Goal: Use online tool/utility: Utilize a website feature to perform a specific function

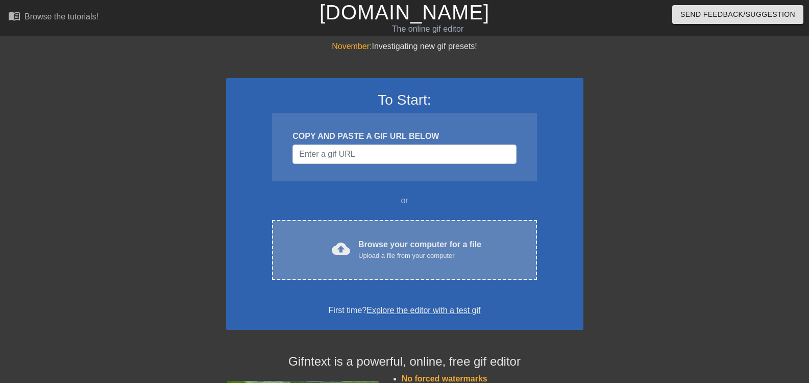
click at [372, 244] on div "Browse your computer for a file Upload a file from your computer" at bounding box center [419, 249] width 123 height 22
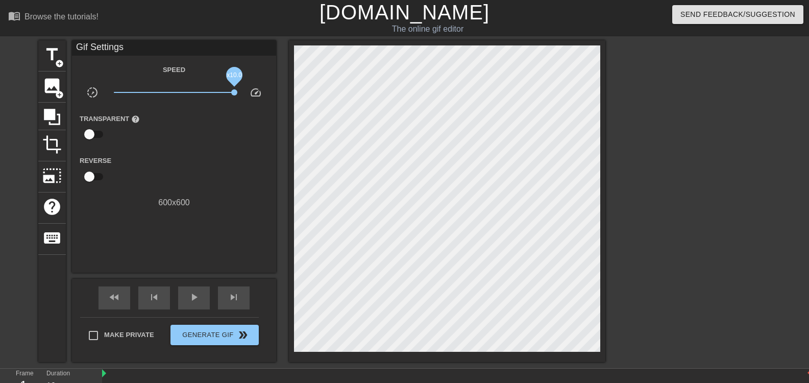
drag, startPoint x: 177, startPoint y: 91, endPoint x: 270, endPoint y: 99, distance: 94.2
click at [270, 99] on div "slow_motion_video x10.0 speed" at bounding box center [174, 94] width 204 height 16
click at [195, 298] on span "play_arrow" at bounding box center [194, 297] width 12 height 12
drag, startPoint x: 228, startPoint y: 93, endPoint x: 213, endPoint y: 93, distance: 14.3
click at [213, 93] on span "x5.43" at bounding box center [174, 92] width 121 height 12
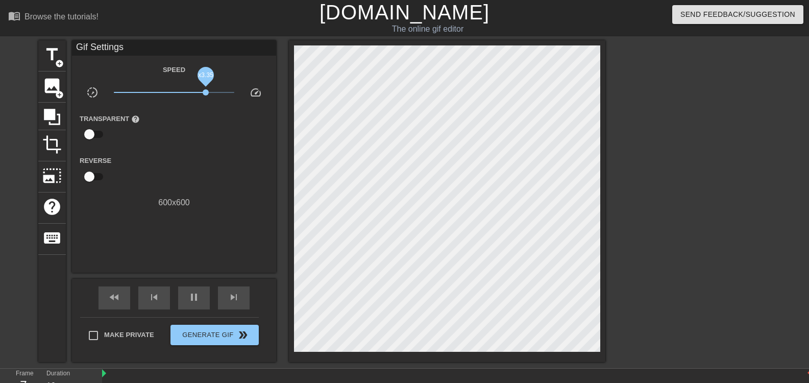
drag, startPoint x: 206, startPoint y: 91, endPoint x: 184, endPoint y: 91, distance: 22.4
click at [184, 91] on span "x3.35" at bounding box center [174, 92] width 121 height 12
drag, startPoint x: 183, startPoint y: 92, endPoint x: 151, endPoint y: 92, distance: 31.6
click at [181, 92] on span "x1.45" at bounding box center [184, 92] width 6 height 6
drag, startPoint x: 151, startPoint y: 91, endPoint x: 203, endPoint y: 95, distance: 52.2
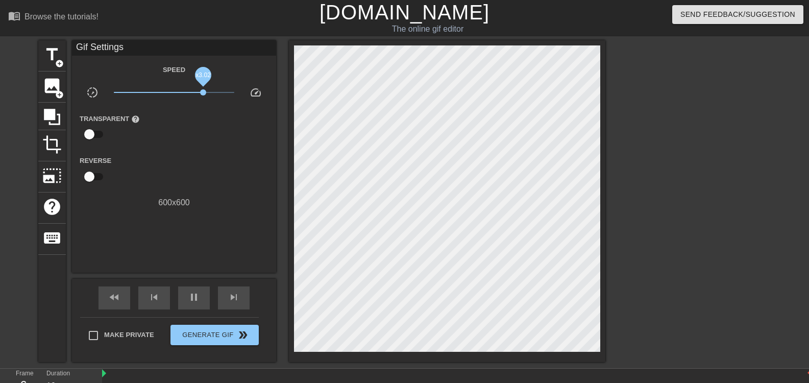
click at [203, 95] on span "x3.02" at bounding box center [174, 92] width 121 height 12
click at [186, 303] on div "pause" at bounding box center [194, 297] width 32 height 23
click at [193, 297] on span "play_arrow" at bounding box center [194, 297] width 12 height 12
click at [176, 97] on span "x1.06" at bounding box center [174, 92] width 121 height 12
click at [192, 303] on span "pause" at bounding box center [194, 297] width 12 height 12
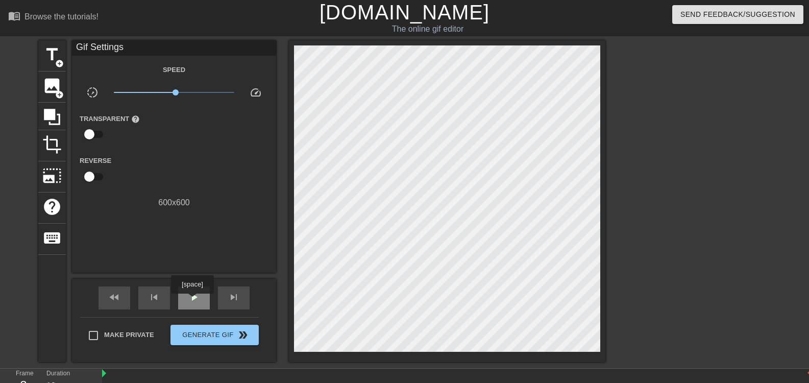
click at [192, 301] on span "play_arrow" at bounding box center [194, 297] width 12 height 12
drag, startPoint x: 173, startPoint y: 92, endPoint x: 151, endPoint y: 92, distance: 22.5
click at [151, 92] on span "x0.407" at bounding box center [150, 92] width 6 height 6
click at [190, 295] on span "pause" at bounding box center [194, 297] width 12 height 12
click at [190, 301] on span "play_arrow" at bounding box center [194, 297] width 12 height 12
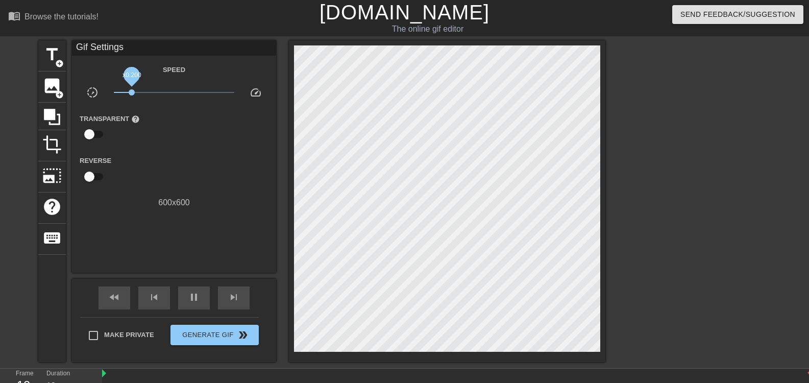
drag, startPoint x: 150, startPoint y: 91, endPoint x: 128, endPoint y: 96, distance: 23.0
click at [129, 95] on span "x0.200" at bounding box center [174, 92] width 121 height 12
click at [193, 290] on div "pause" at bounding box center [194, 297] width 32 height 23
click at [191, 298] on span "play_arrow" at bounding box center [194, 297] width 12 height 12
drag, startPoint x: 131, startPoint y: 92, endPoint x: 92, endPoint y: 96, distance: 38.5
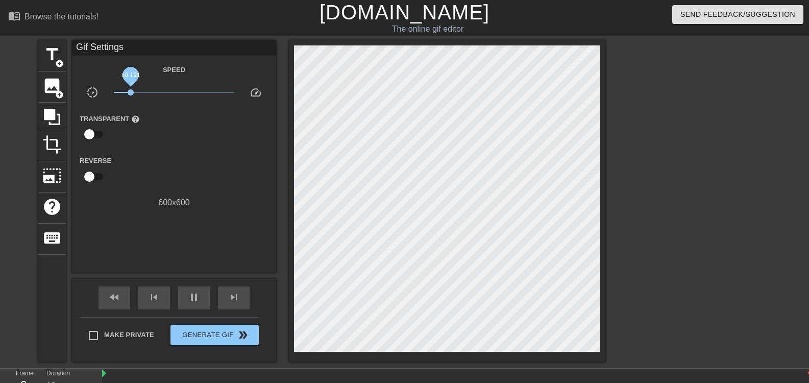
click at [92, 96] on div "slow_motion_video x0.191 speed" at bounding box center [174, 94] width 204 height 16
click at [193, 291] on span "pause" at bounding box center [194, 297] width 12 height 12
click at [195, 297] on span "play_arrow" at bounding box center [194, 297] width 12 height 12
drag, startPoint x: 115, startPoint y: 91, endPoint x: 136, endPoint y: 94, distance: 20.7
click at [136, 94] on span "x0.214" at bounding box center [134, 92] width 6 height 6
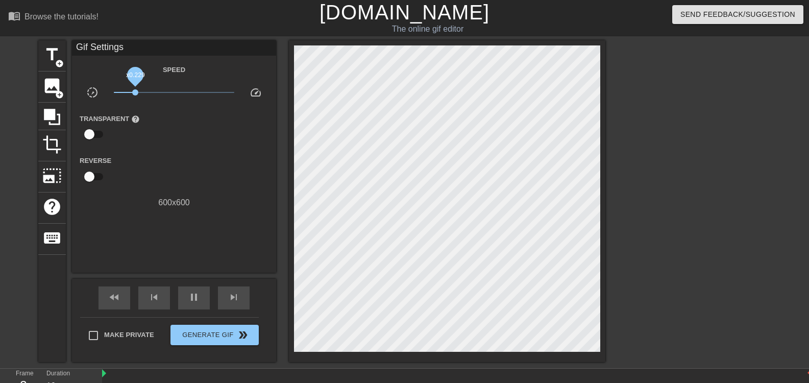
drag, startPoint x: 135, startPoint y: 91, endPoint x: 187, endPoint y: 97, distance: 51.9
click at [187, 97] on span "x0.229" at bounding box center [174, 92] width 121 height 12
drag, startPoint x: 185, startPoint y: 89, endPoint x: 253, endPoint y: 95, distance: 67.6
click at [253, 95] on div "slow_motion_video x4.68 speed" at bounding box center [174, 94] width 204 height 16
drag, startPoint x: 190, startPoint y: 91, endPoint x: 134, endPoint y: 93, distance: 56.2
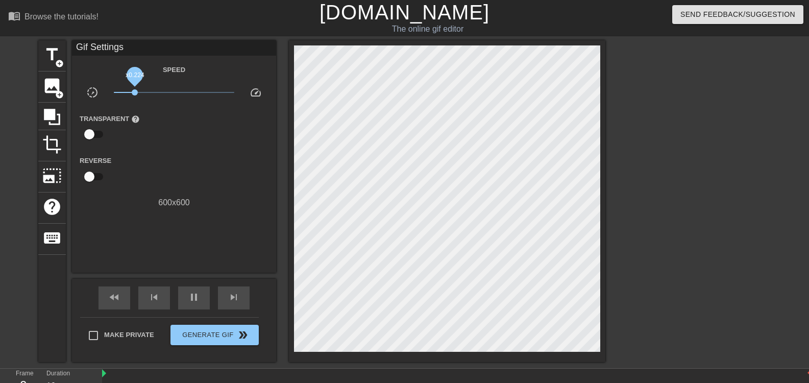
click at [134, 93] on span "x0.224" at bounding box center [135, 92] width 6 height 6
click at [127, 95] on span "x0.164" at bounding box center [174, 92] width 121 height 12
drag, startPoint x: 129, startPoint y: 95, endPoint x: 135, endPoint y: 95, distance: 5.6
click at [135, 95] on span "x0.211" at bounding box center [174, 92] width 121 height 12
click at [51, 145] on span "crop" at bounding box center [51, 144] width 19 height 19
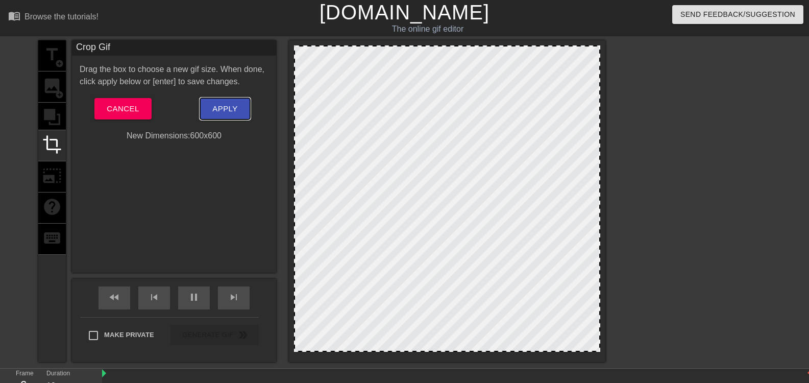
click at [227, 111] on span "Apply" at bounding box center [224, 108] width 25 height 13
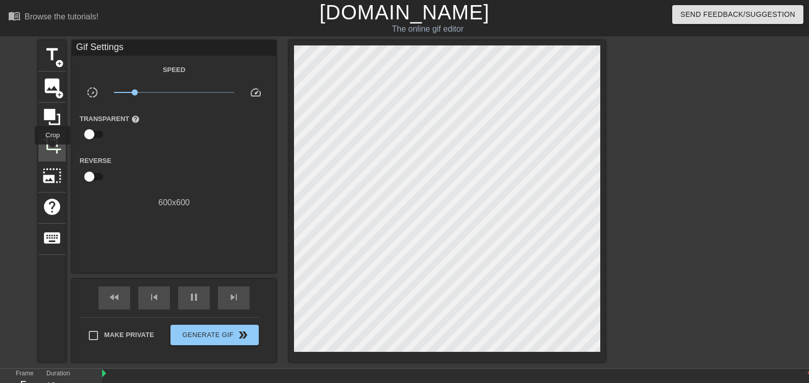
click at [53, 152] on span "crop" at bounding box center [51, 144] width 19 height 19
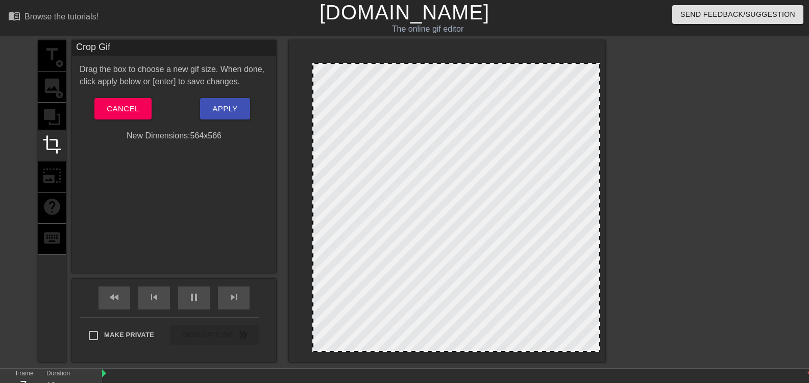
drag, startPoint x: 295, startPoint y: 47, endPoint x: 314, endPoint y: 65, distance: 25.3
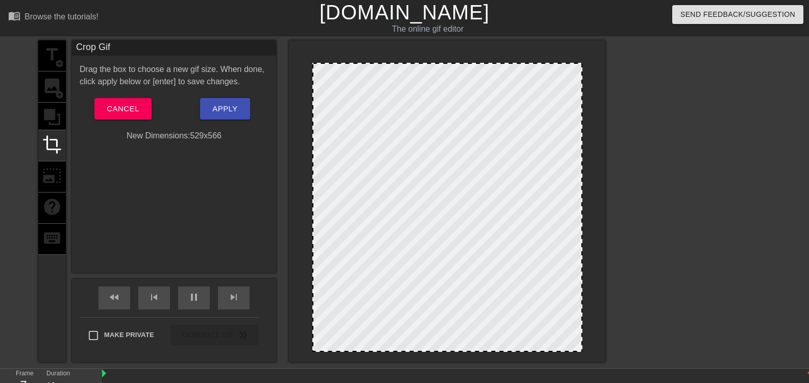
drag, startPoint x: 596, startPoint y: 350, endPoint x: 579, endPoint y: 336, distance: 22.6
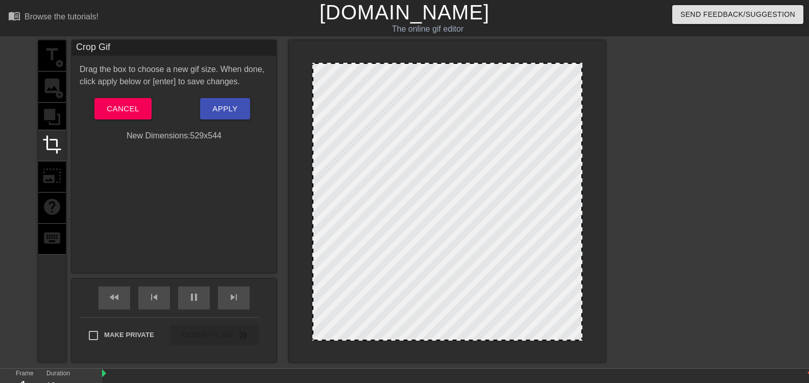
drag, startPoint x: 453, startPoint y: 351, endPoint x: 454, endPoint y: 339, distance: 11.2
click at [454, 339] on div at bounding box center [447, 339] width 268 height 5
click at [234, 102] on button "Apply" at bounding box center [224, 108] width 49 height 21
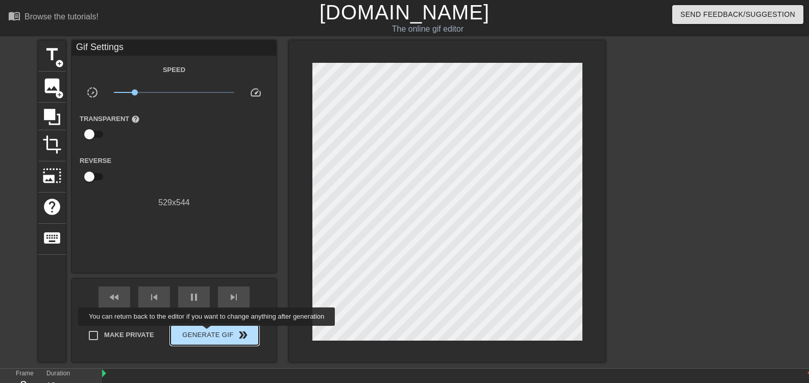
click at [208, 333] on span "Generate Gif double_arrow" at bounding box center [214, 335] width 80 height 12
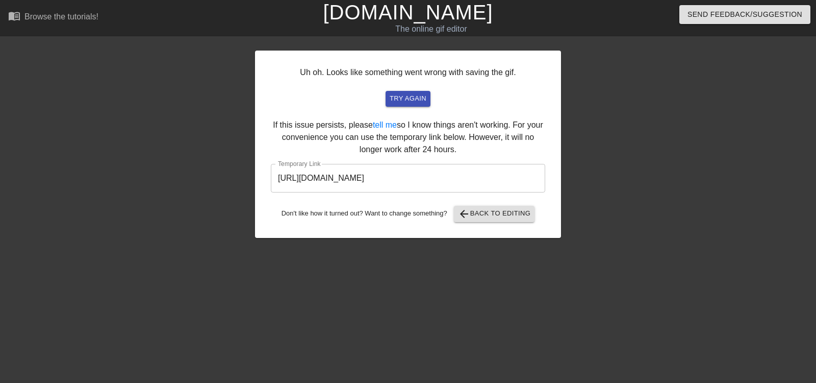
click at [355, 182] on input "[URL][DOMAIN_NAME]" at bounding box center [408, 178] width 274 height 29
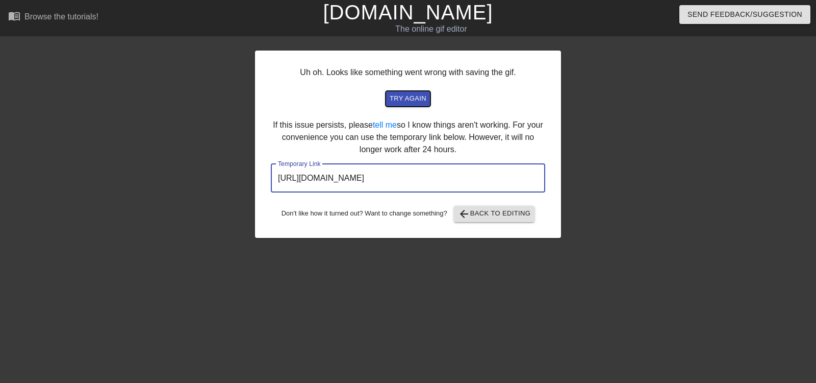
click at [406, 97] on span "try again" at bounding box center [408, 99] width 37 height 12
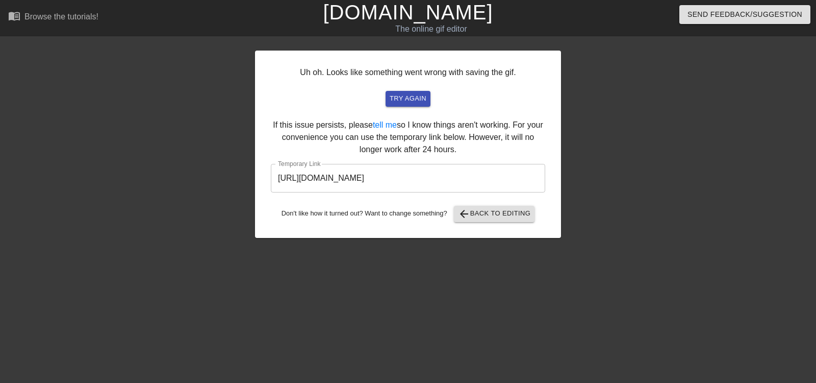
click at [338, 181] on input "[URL][DOMAIN_NAME]" at bounding box center [408, 178] width 274 height 29
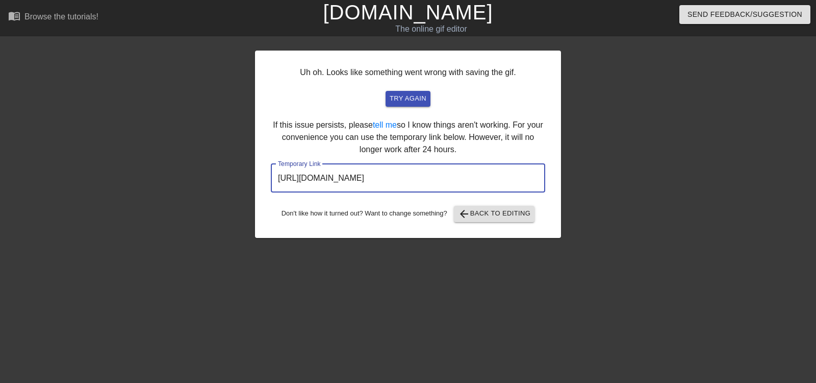
click at [338, 181] on input "[URL][DOMAIN_NAME]" at bounding box center [408, 178] width 274 height 29
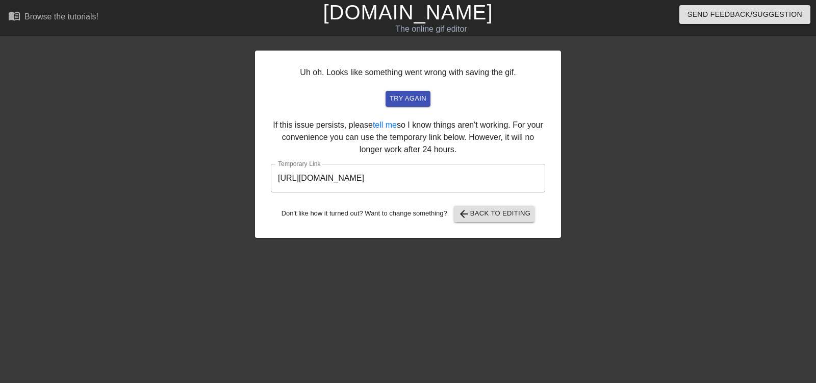
click at [639, 157] on div at bounding box center [649, 193] width 153 height 306
